Goal: Task Accomplishment & Management: Manage account settings

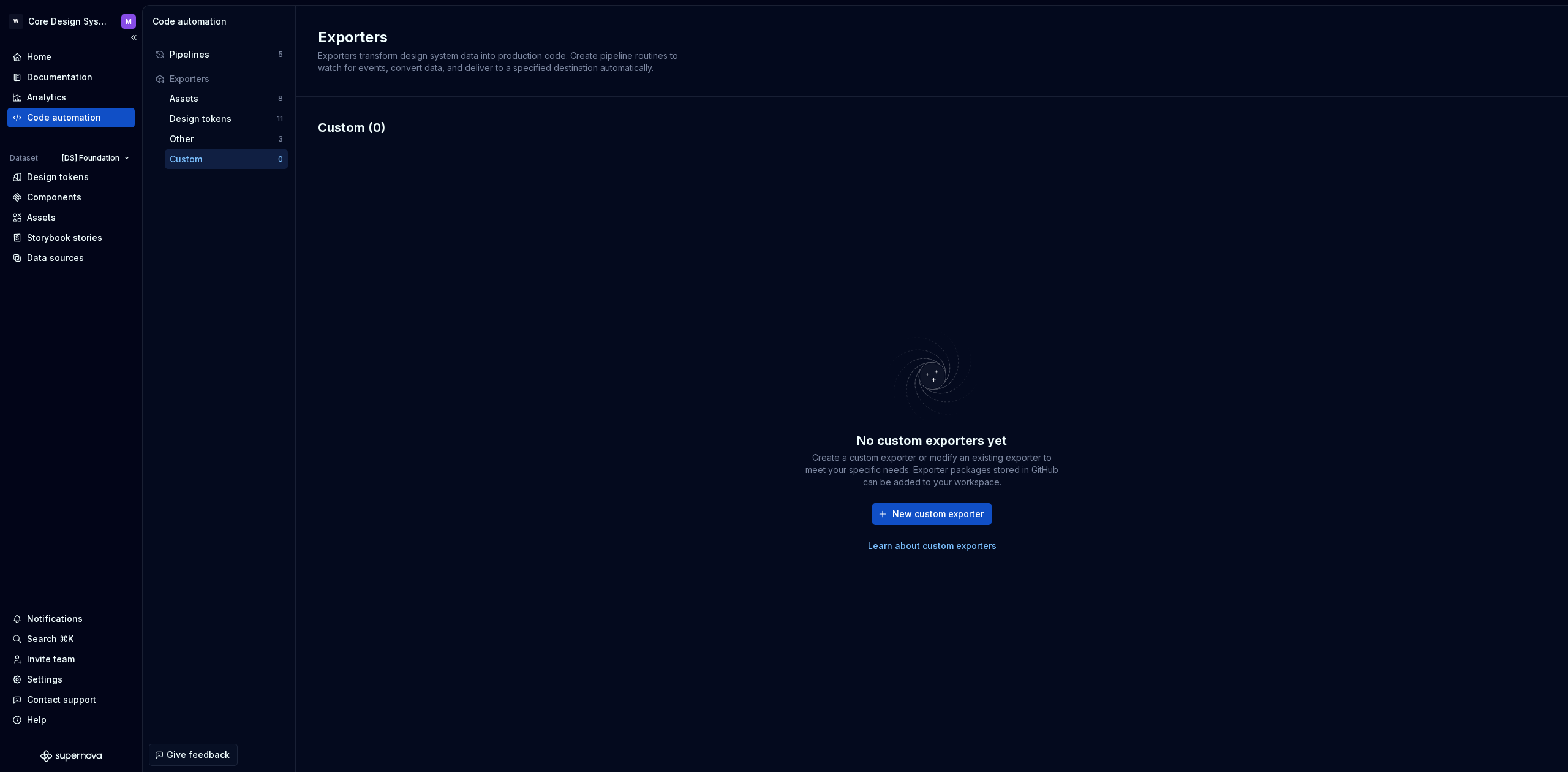
click at [133, 355] on div "Home Documentation Analytics Code automation Dataset [DS] Foundation Design tok…" at bounding box center [71, 388] width 142 height 702
click at [48, 177] on div "Design tokens" at bounding box center [57, 177] width 62 height 12
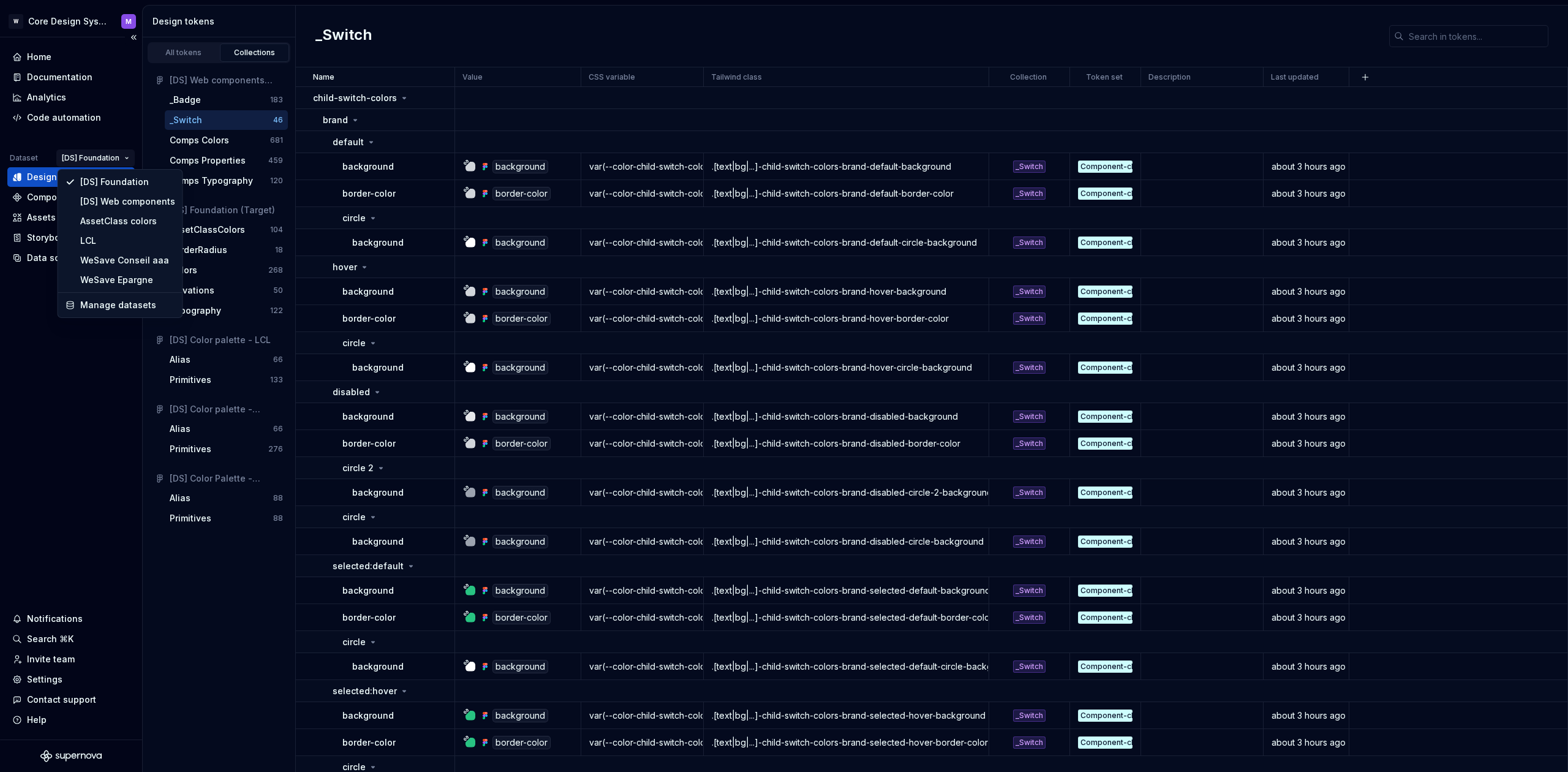
click at [110, 160] on html "W Core Design System M Home Documentation Analytics Code automation Dataset [DS…" at bounding box center [784, 386] width 1568 height 772
click at [41, 155] on html "W Core Design System M Home Documentation Analytics Code automation Dataset [DS…" at bounding box center [784, 386] width 1568 height 772
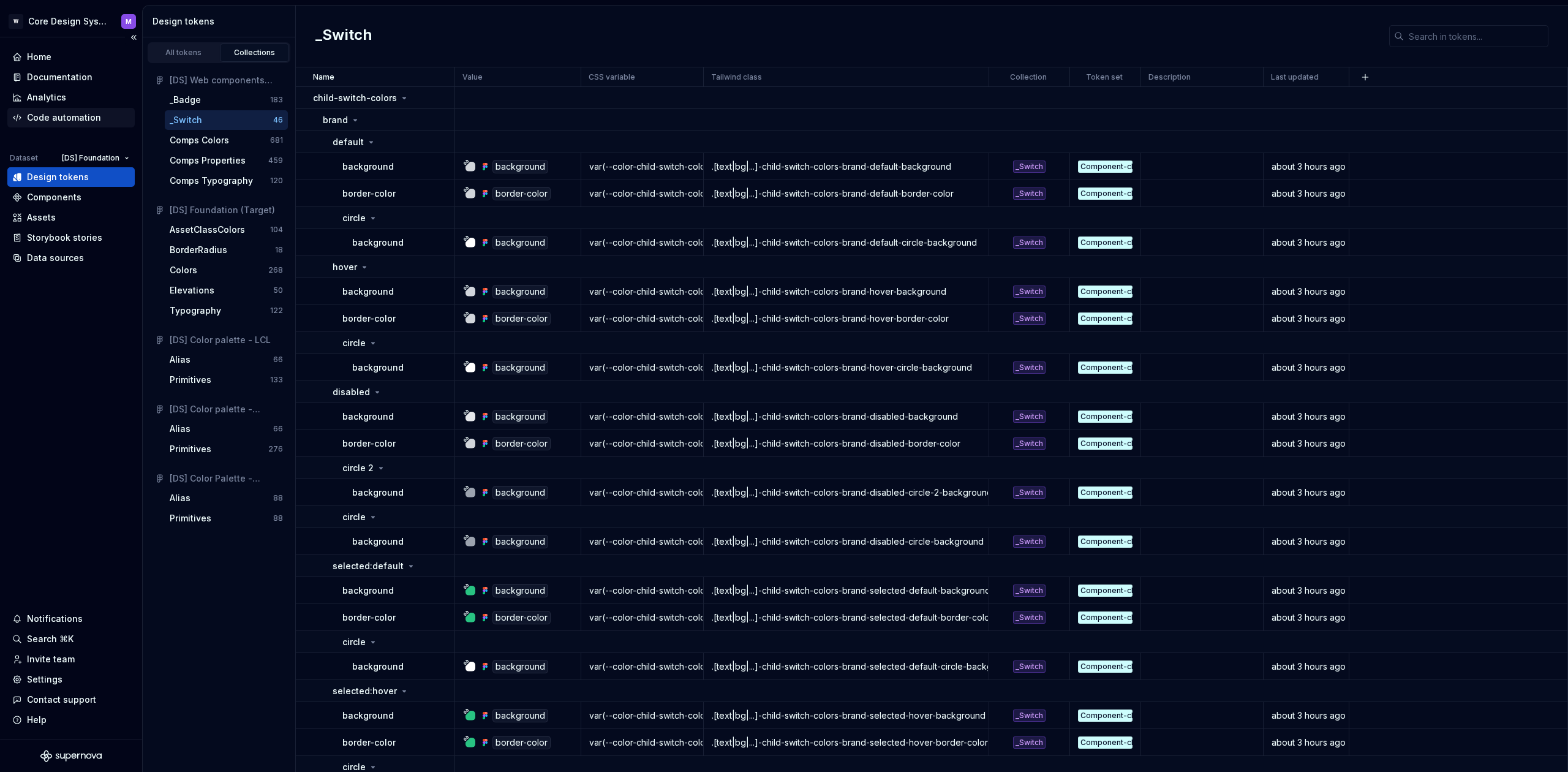
drag, startPoint x: 83, startPoint y: 118, endPoint x: 73, endPoint y: 118, distance: 10.0
click at [83, 118] on div "Code automation" at bounding box center [64, 118] width 74 height 12
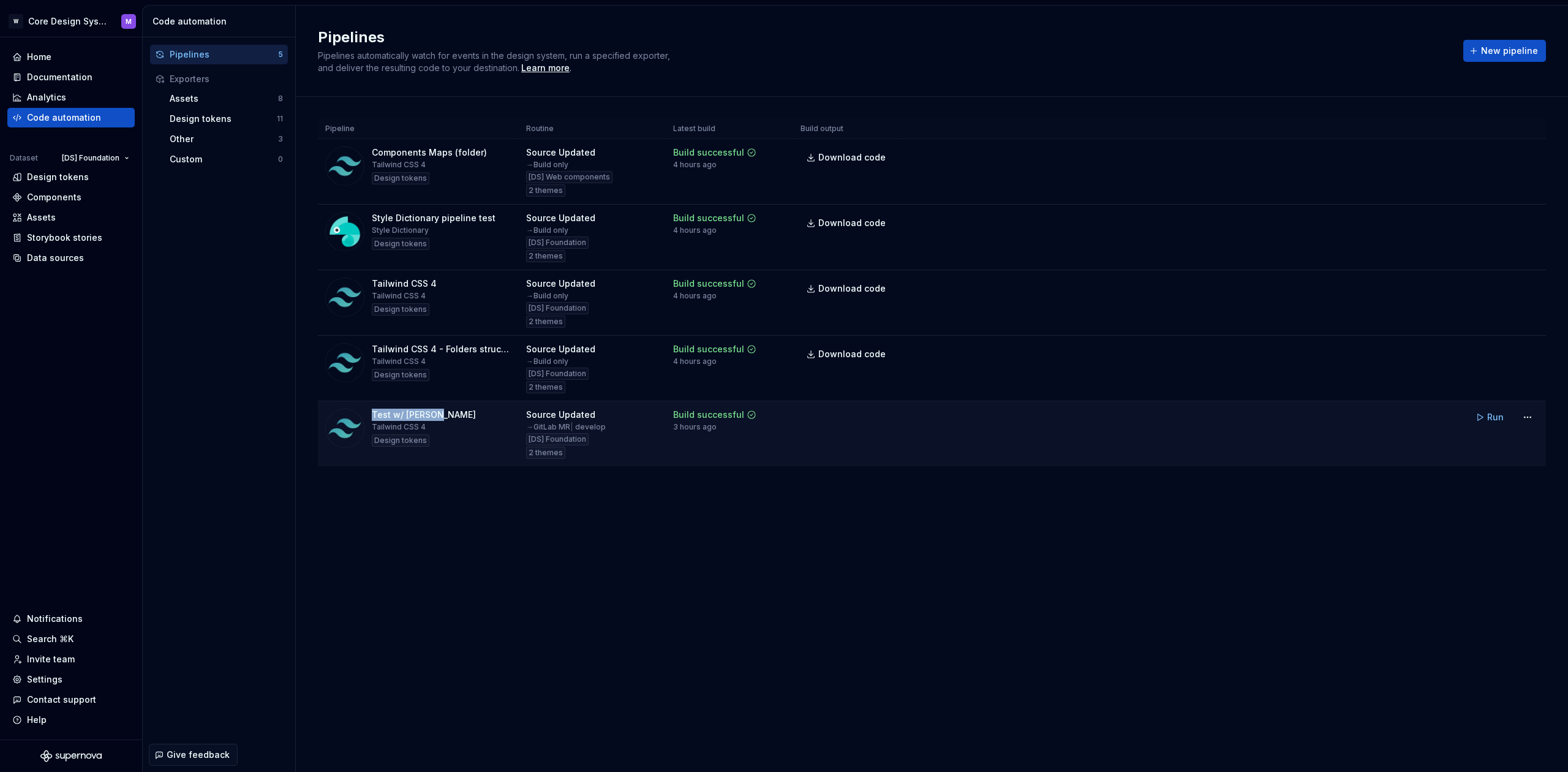
drag, startPoint x: 374, startPoint y: 414, endPoint x: 455, endPoint y: 416, distance: 81.0
click at [441, 409] on div "Test w/ [PERSON_NAME] CSS 4 Design tokens" at bounding box center [418, 428] width 187 height 39
drag, startPoint x: 538, startPoint y: 424, endPoint x: 608, endPoint y: 435, distance: 70.9
click at [608, 435] on div "Source Updated → GitLab MR | develop [DS] Foundation 2 themes" at bounding box center [593, 433] width 133 height 50
click at [57, 176] on div "Design tokens" at bounding box center [57, 177] width 62 height 12
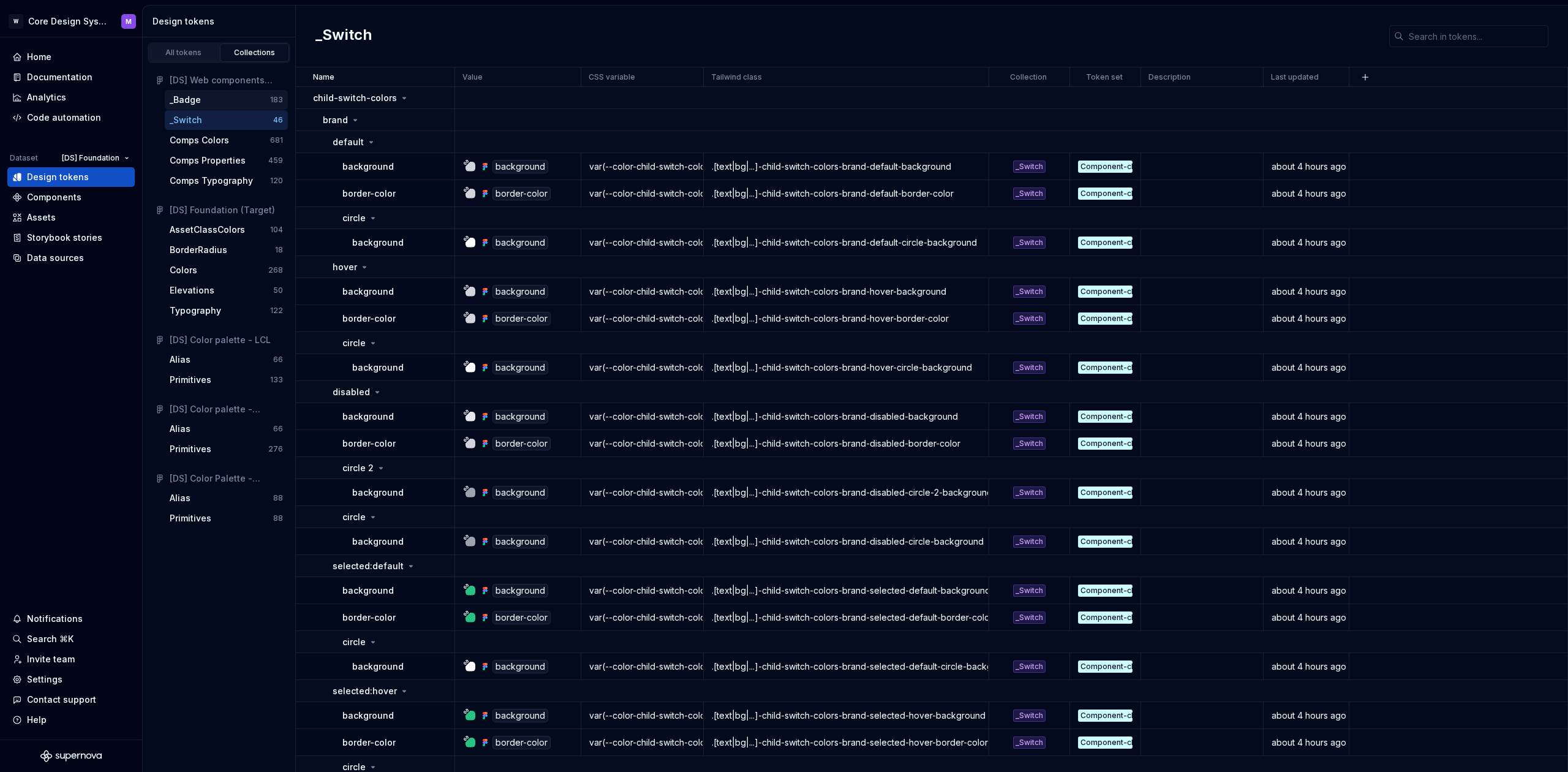
click at [180, 104] on div "_Badge" at bounding box center [185, 100] width 31 height 12
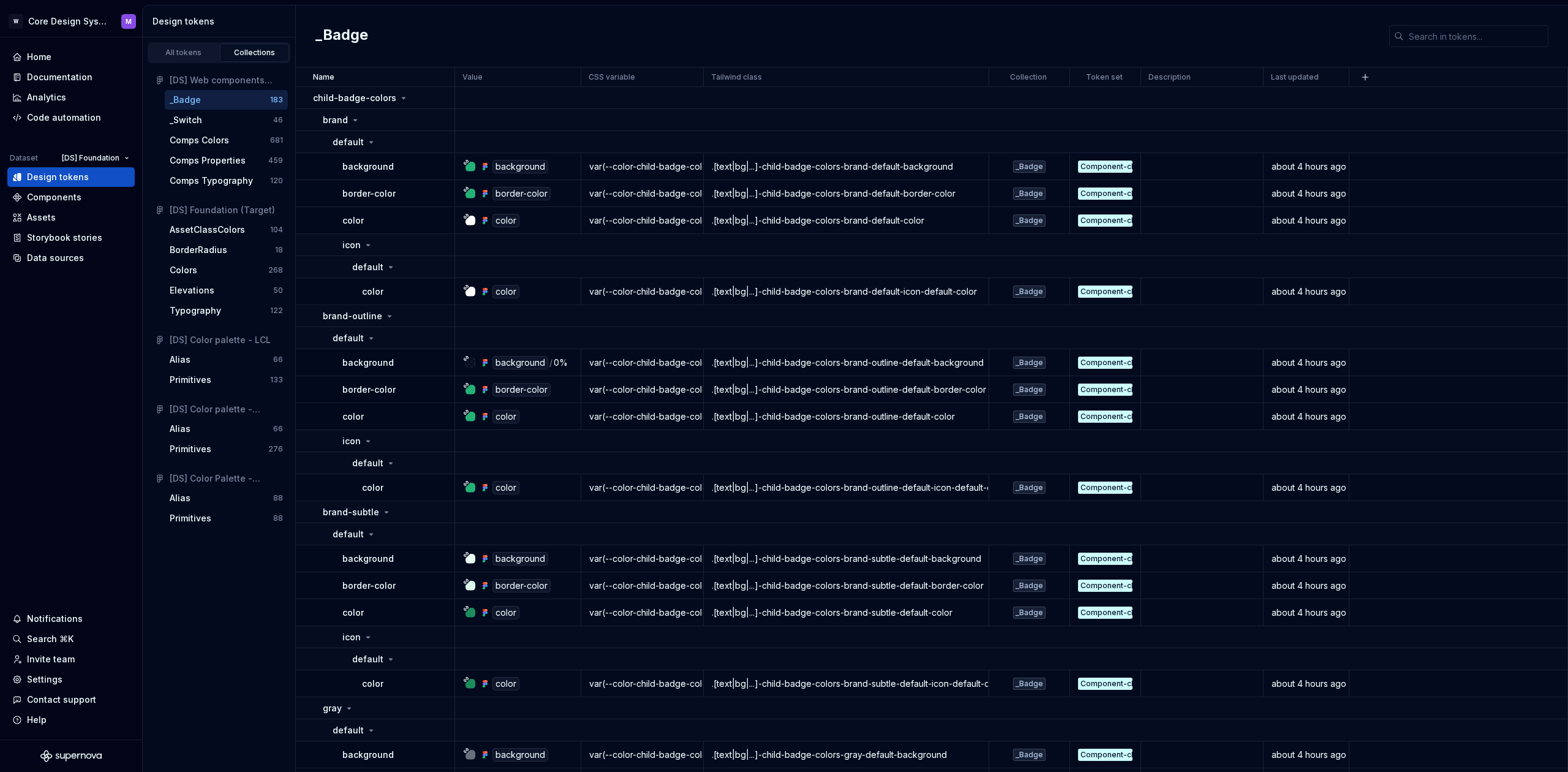
click at [184, 103] on div "_Badge" at bounding box center [185, 100] width 31 height 12
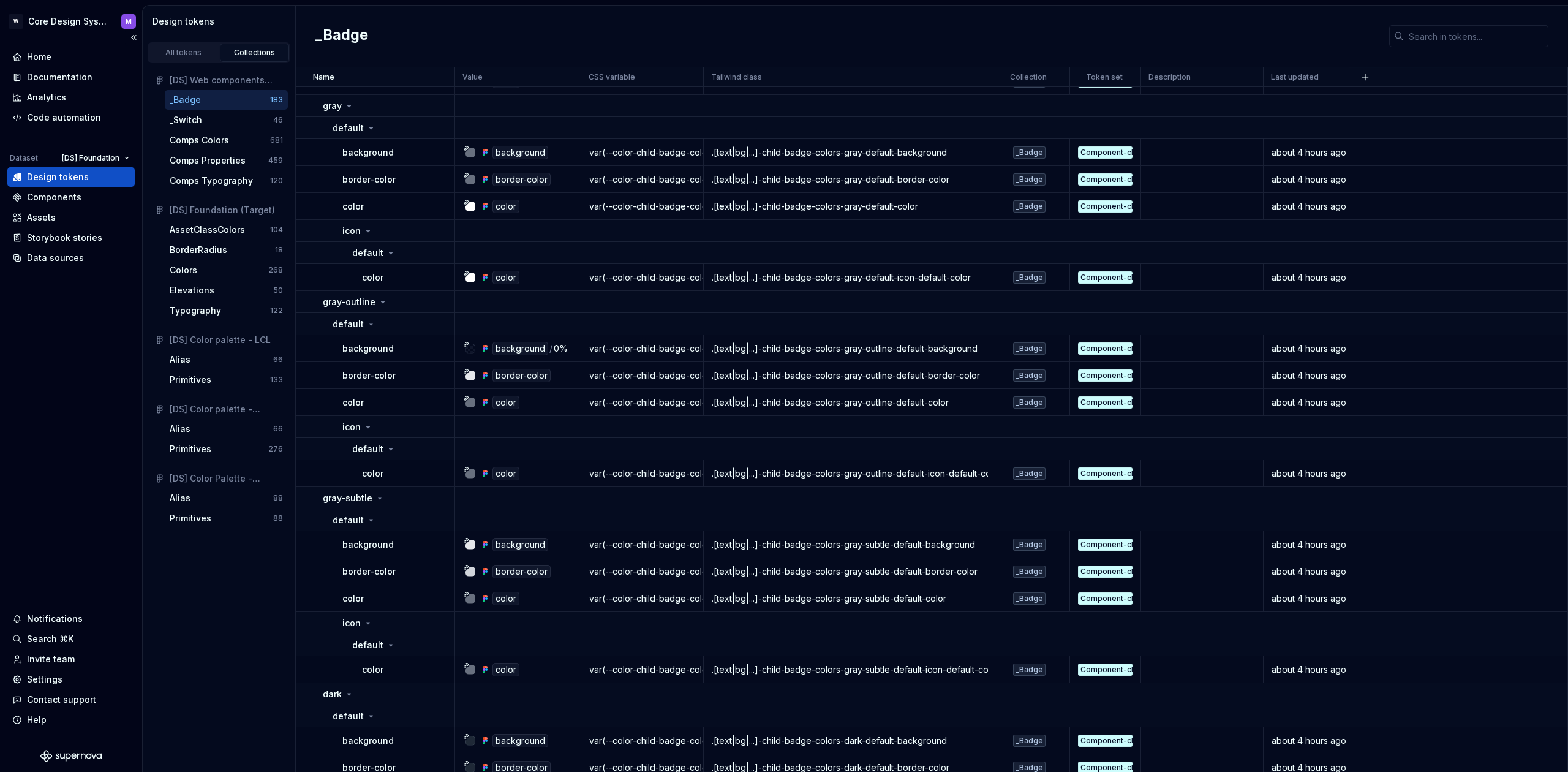
scroll to position [604, 0]
click at [190, 126] on div "_Switch" at bounding box center [186, 120] width 33 height 12
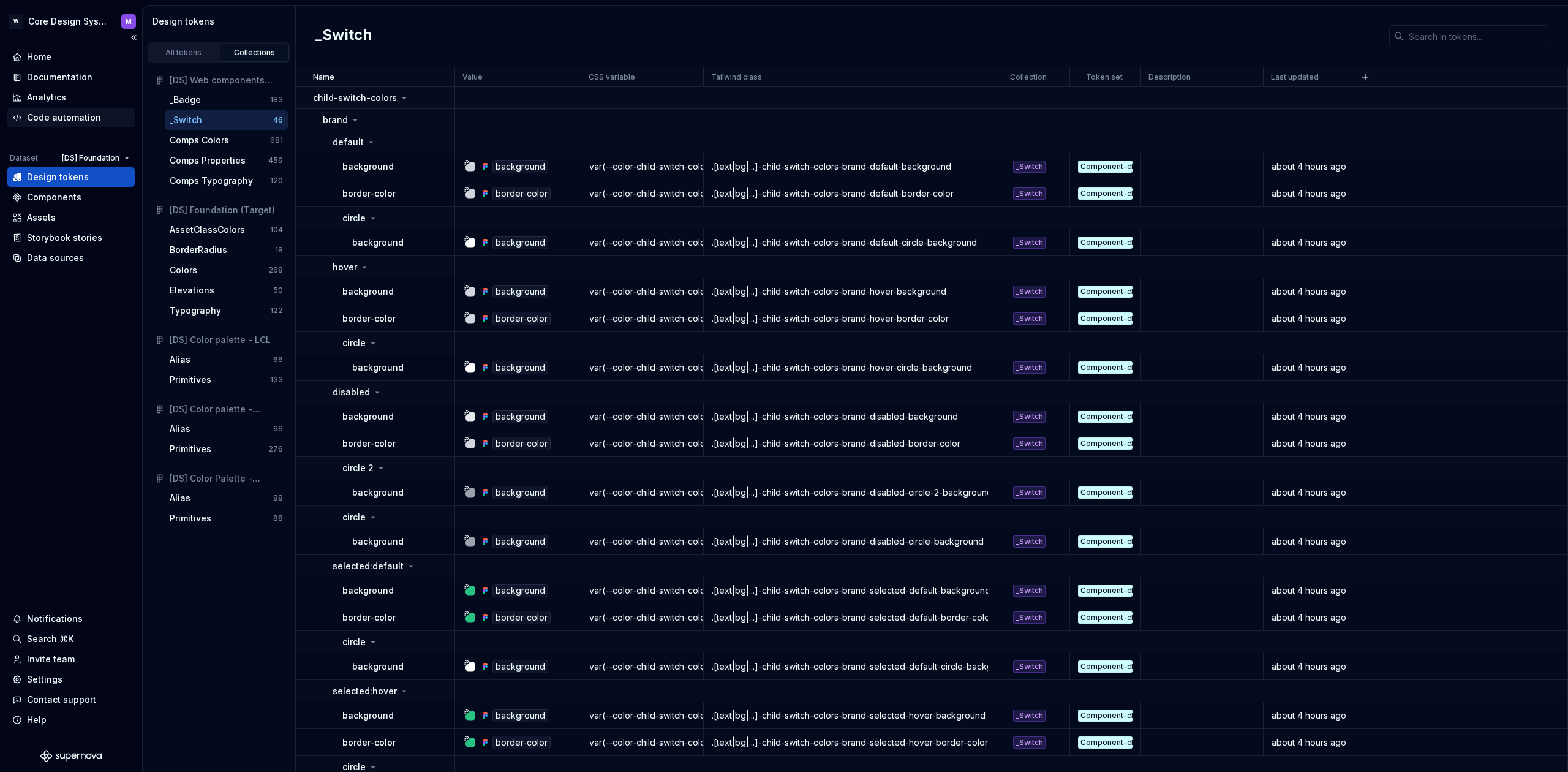
click at [78, 118] on div "Code automation" at bounding box center [64, 118] width 74 height 12
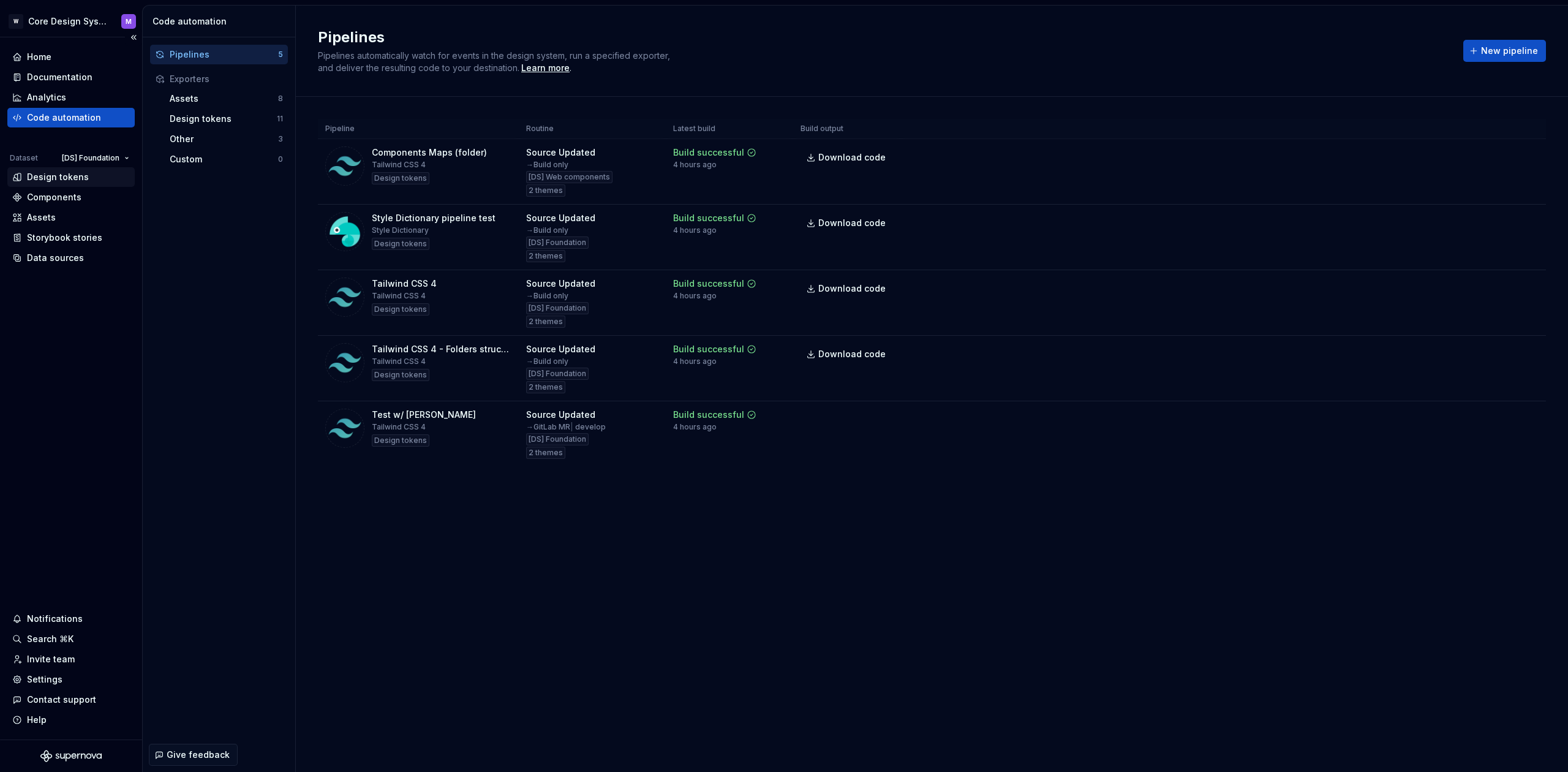
click at [53, 179] on div "Design tokens" at bounding box center [57, 177] width 62 height 12
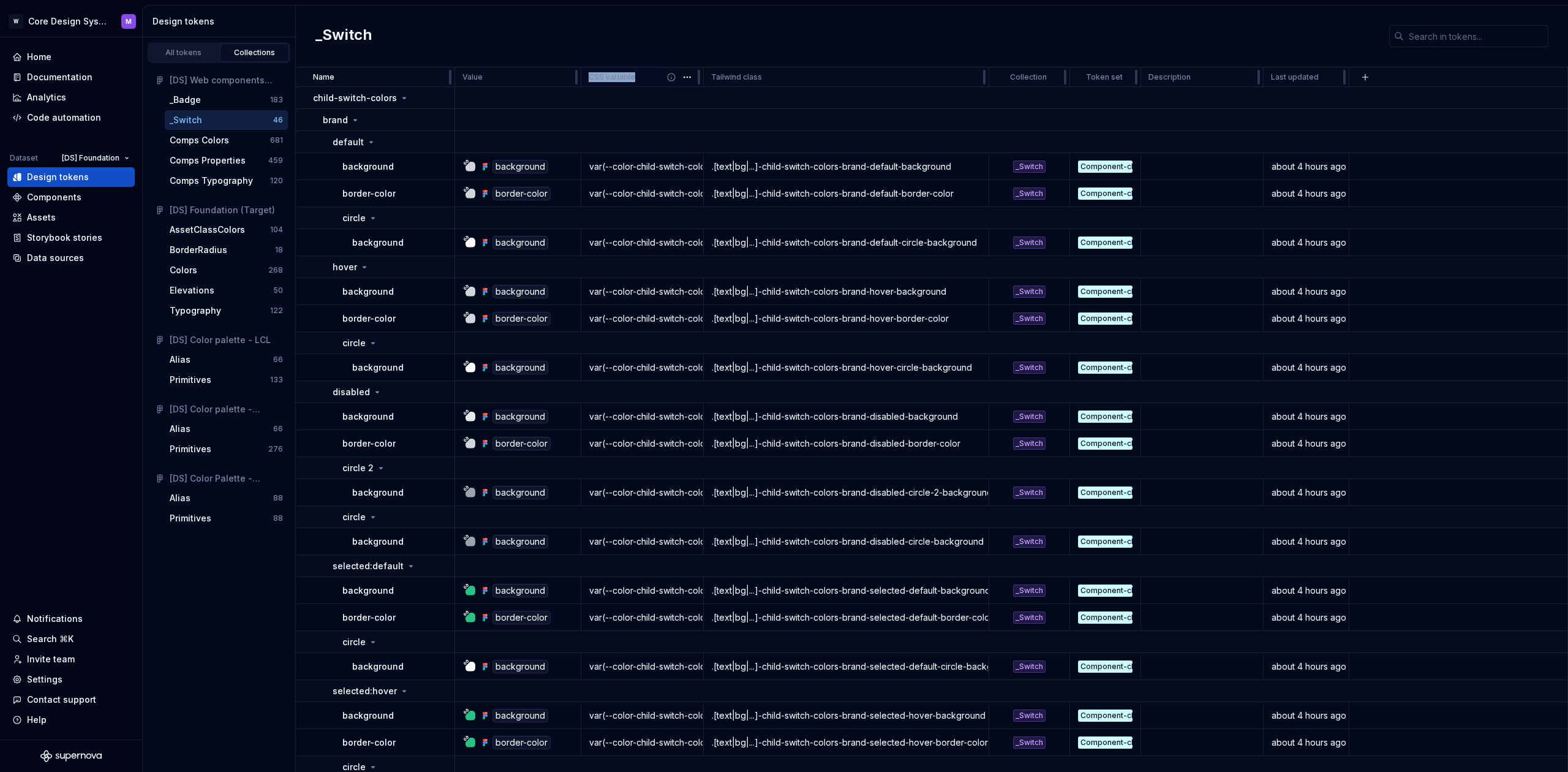
drag, startPoint x: 591, startPoint y: 75, endPoint x: 632, endPoint y: 75, distance: 41.0
click at [632, 75] on p "CSS variable" at bounding box center [612, 77] width 47 height 10
drag, startPoint x: 716, startPoint y: 77, endPoint x: 765, endPoint y: 78, distance: 49.0
click at [765, 78] on div "Tailwind class" at bounding box center [845, 77] width 270 height 10
click at [754, 77] on p "Tailwind class" at bounding box center [736, 77] width 50 height 10
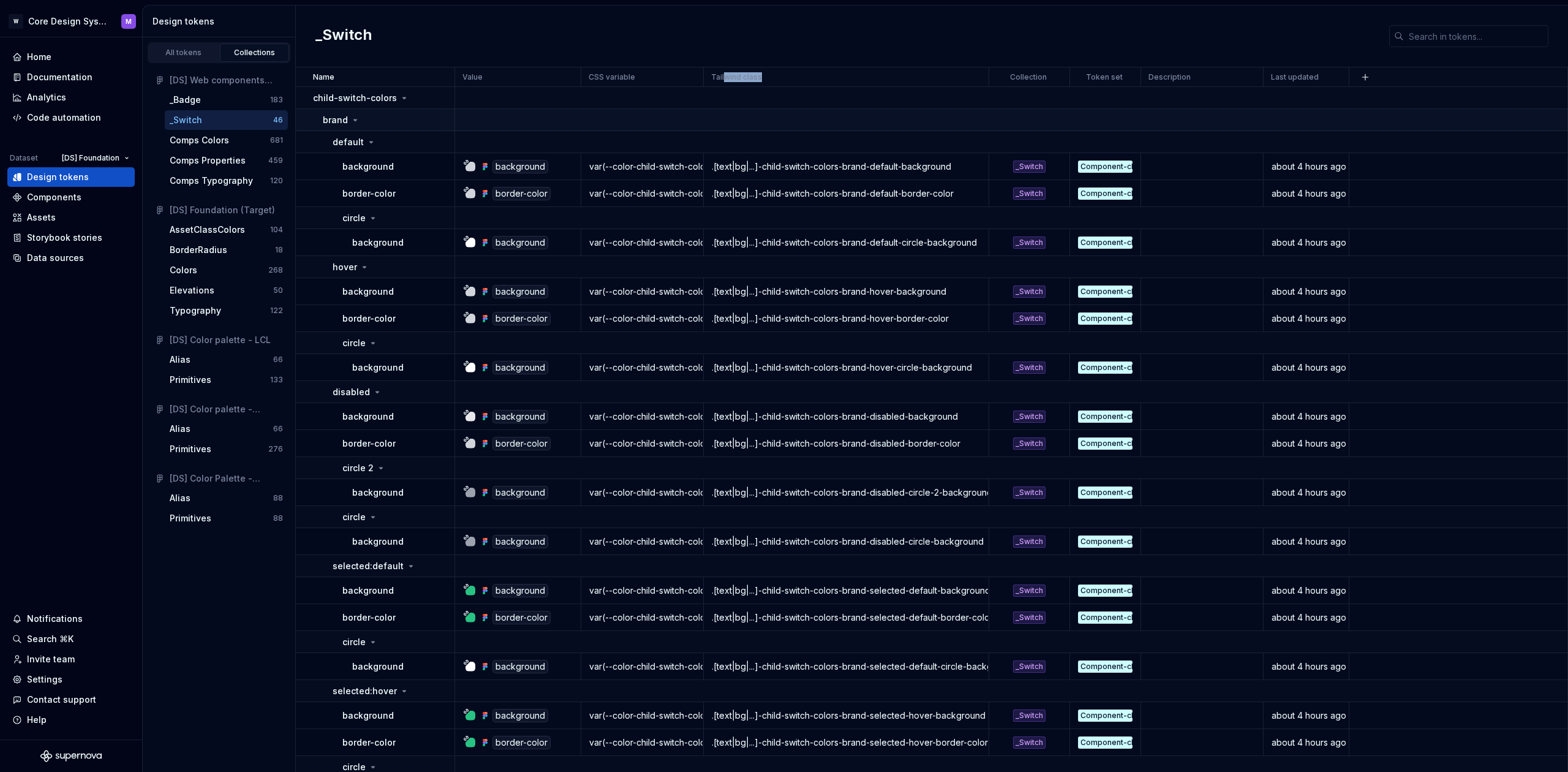
drag, startPoint x: 762, startPoint y: 80, endPoint x: 742, endPoint y: 119, distance: 43.8
click at [766, 80] on div "Tailwind class" at bounding box center [845, 77] width 270 height 10
click at [721, 166] on div ".[text|bg|...]-child-switch-colors-brand-default-background" at bounding box center [846, 166] width 284 height 12
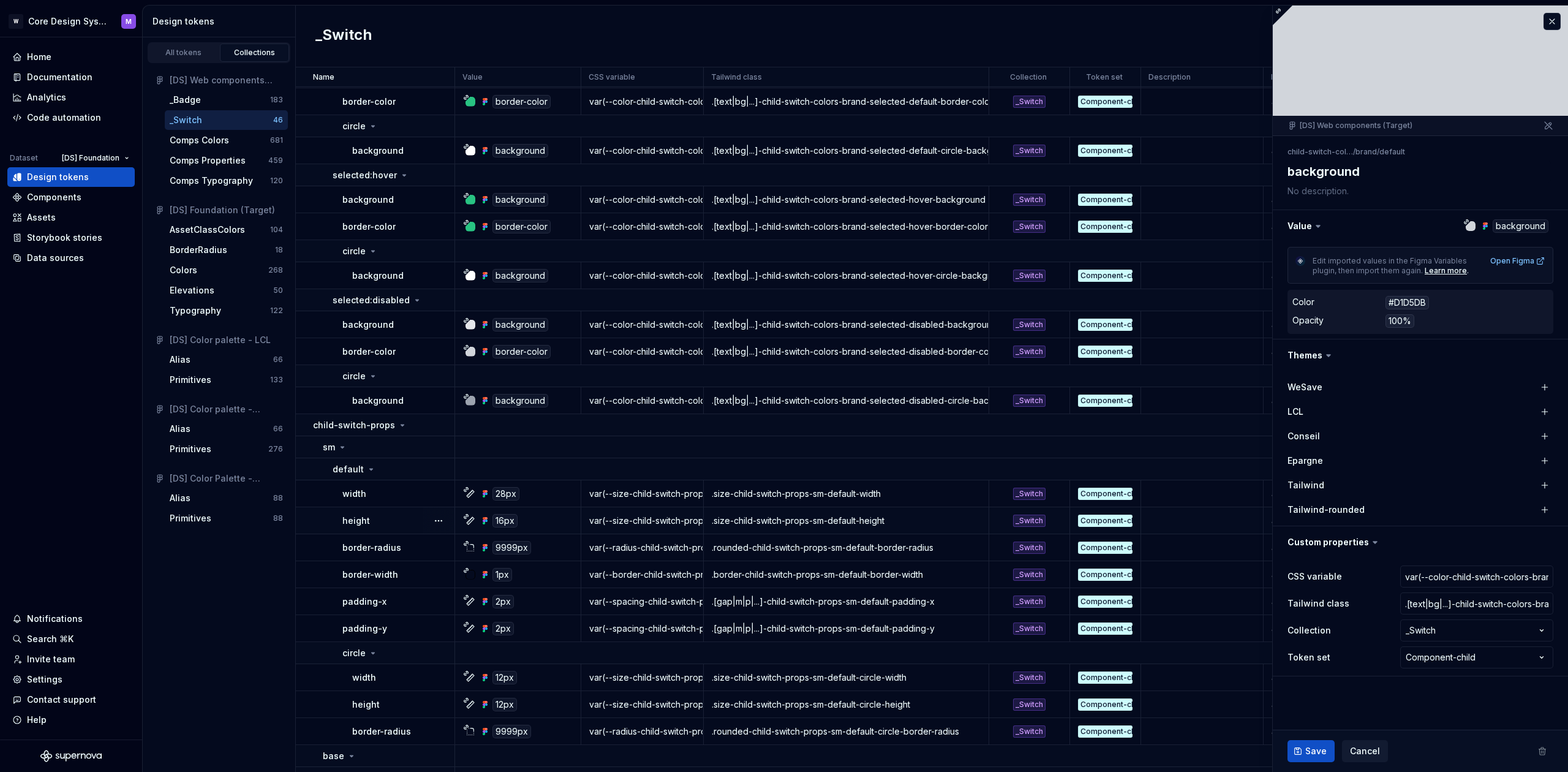
scroll to position [575, 0]
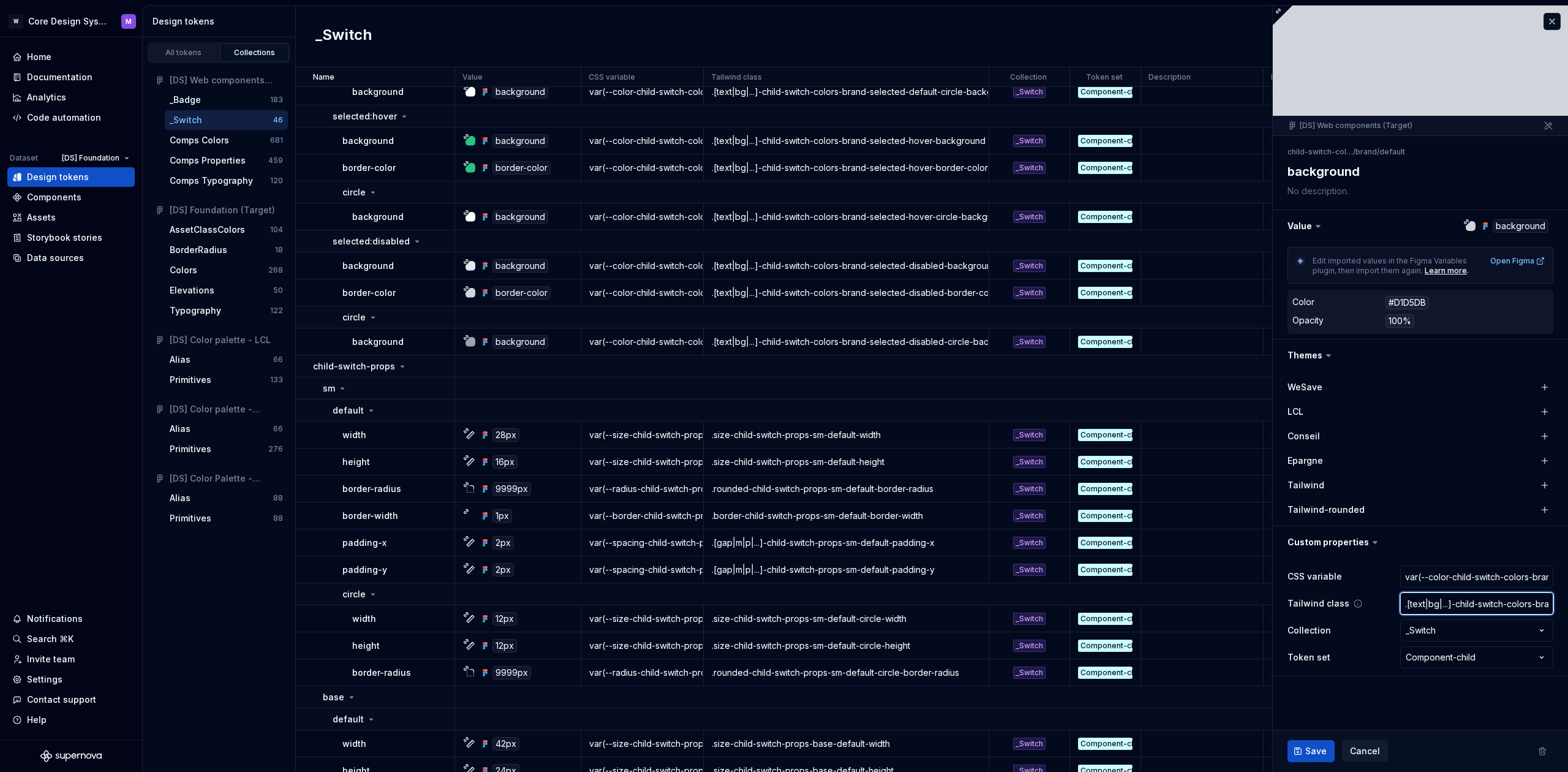
click at [1491, 603] on input ".[text|bg|...]-child-switch-colors-brand-default-background" at bounding box center [1476, 603] width 153 height 22
click at [1452, 608] on input ".[text|bg|...]-child-switch-colors-brand-default-background" at bounding box center [1476, 603] width 153 height 22
click at [1452, 605] on input ".[text|bg|...]-child-switch-colors-brand-default-background" at bounding box center [1476, 603] width 153 height 22
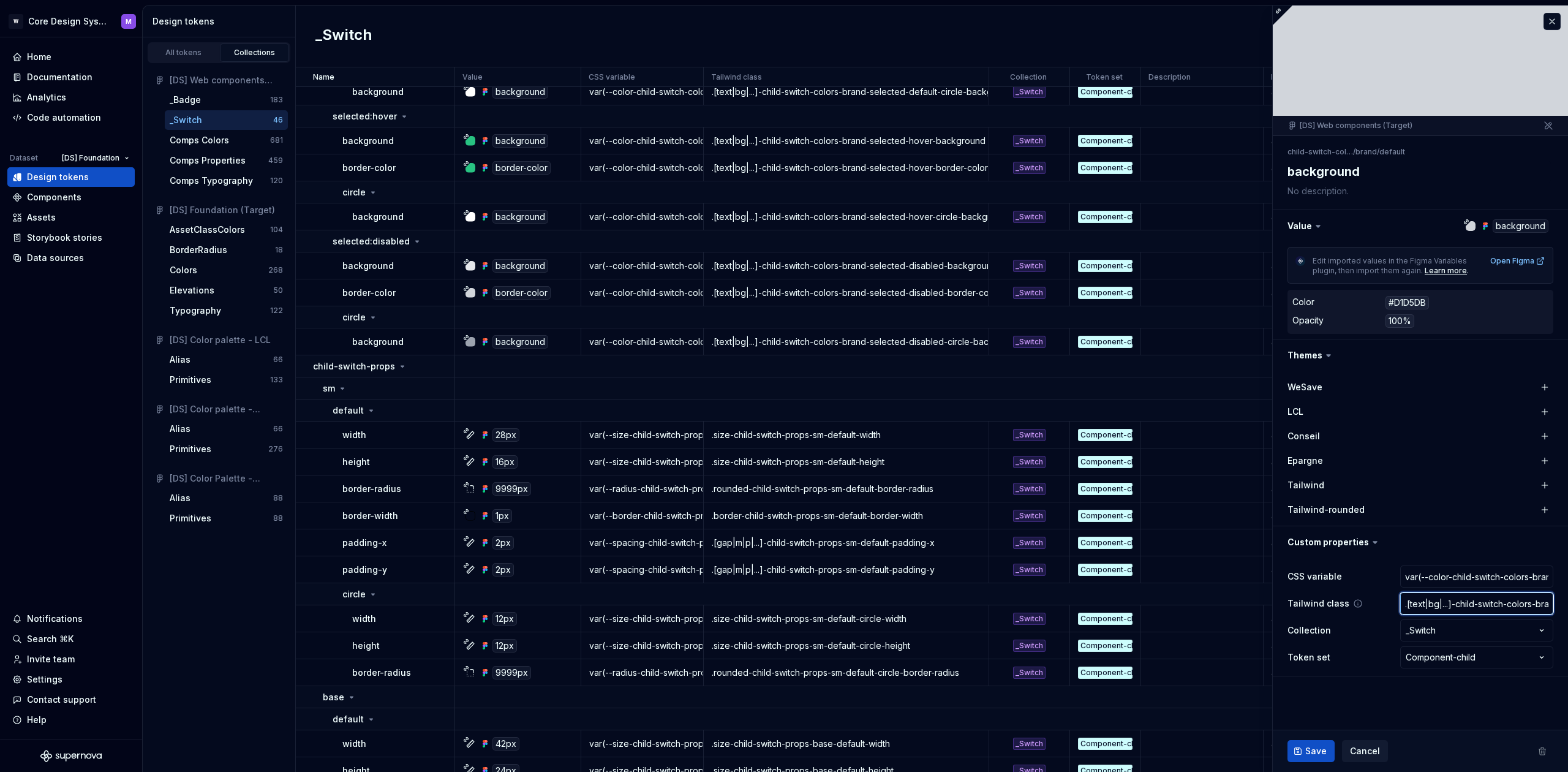
click at [1443, 605] on input ".[text|bg|...]-child-switch-colors-brand-default-background" at bounding box center [1476, 603] width 153 height 22
drag, startPoint x: 1414, startPoint y: 578, endPoint x: 1512, endPoint y: 580, distance: 98.0
click at [1513, 579] on input "var(--color-child-switch-colors-brand-default-background)" at bounding box center [1476, 576] width 153 height 22
click at [1468, 579] on input "var(--color-child-switch-colors-brand-default-background)" at bounding box center [1476, 576] width 153 height 22
drag, startPoint x: 1440, startPoint y: 575, endPoint x: 1511, endPoint y: 583, distance: 71.4
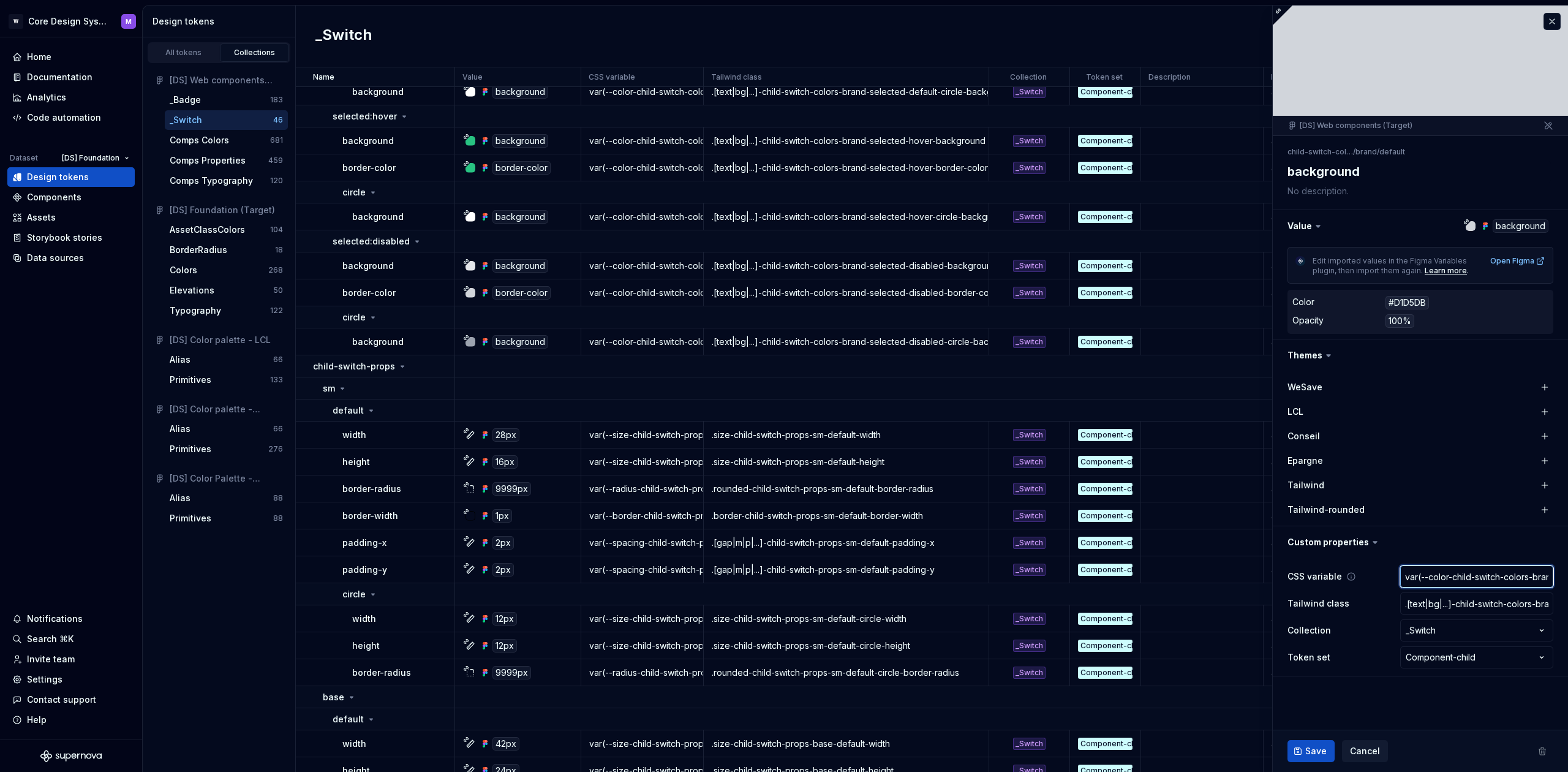
click at [1511, 582] on input "var(--color-child-switch-colors-brand-default-background)" at bounding box center [1476, 576] width 153 height 22
drag, startPoint x: 1421, startPoint y: 577, endPoint x: 1559, endPoint y: 577, distance: 138.0
click at [1565, 575] on div "**********" at bounding box center [1420, 616] width 295 height 118
click at [218, 165] on div "Comps Properties" at bounding box center [208, 161] width 76 height 12
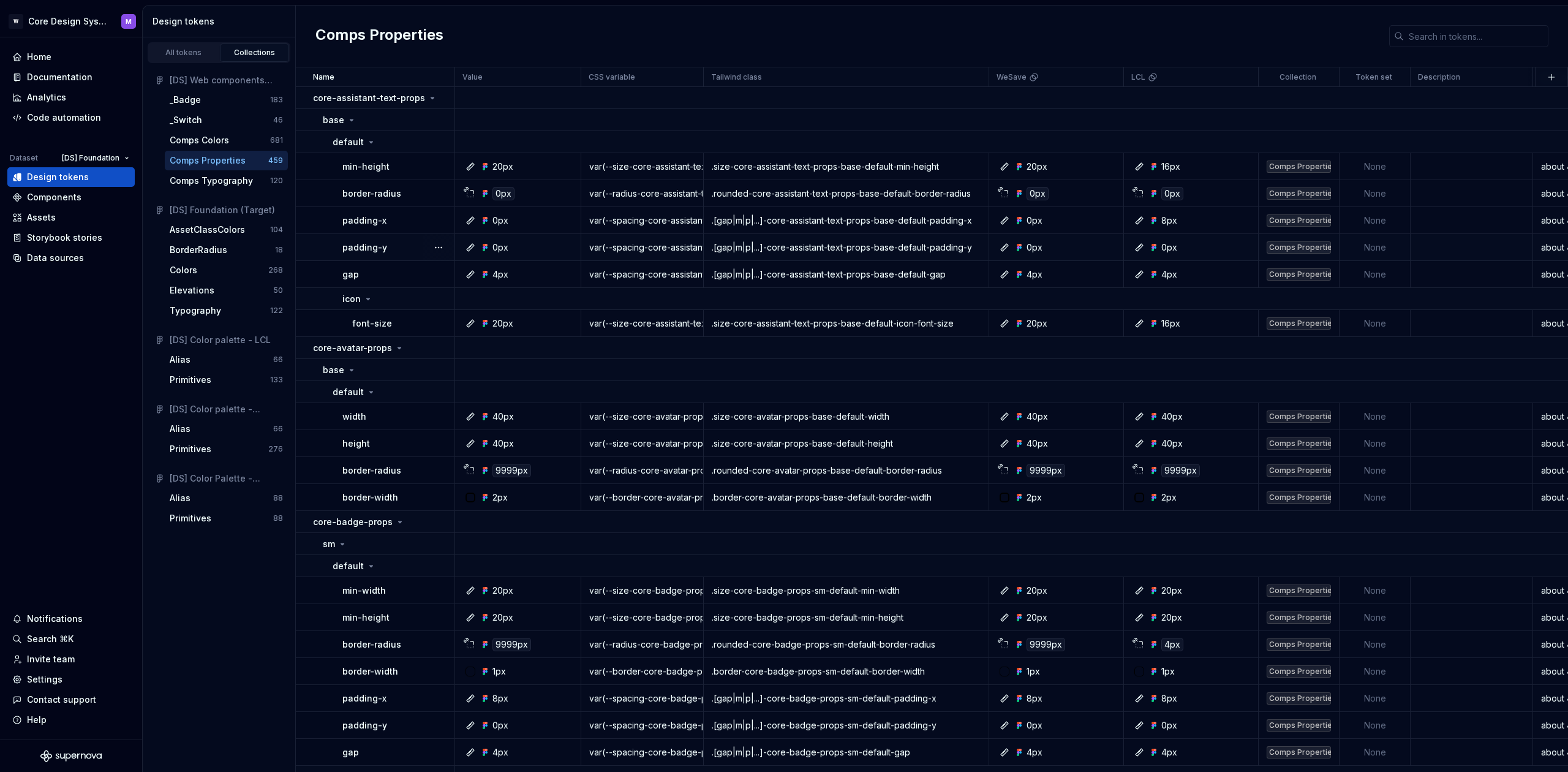
click at [316, 244] on td "padding-y" at bounding box center [376, 248] width 159 height 27
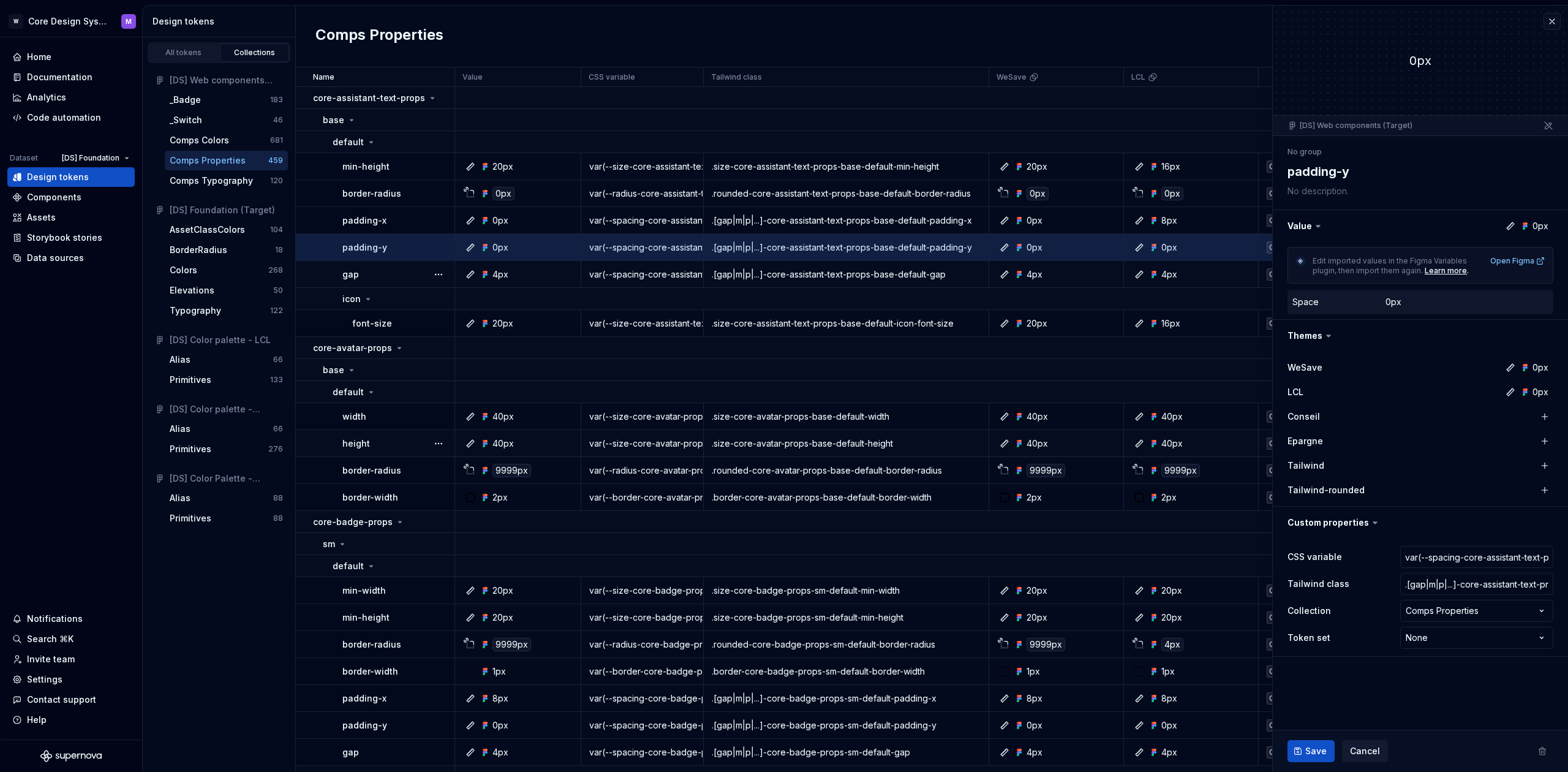
type textarea "*"
click at [1549, 21] on button "button" at bounding box center [1551, 21] width 17 height 17
